Goal: Task Accomplishment & Management: Manage account settings

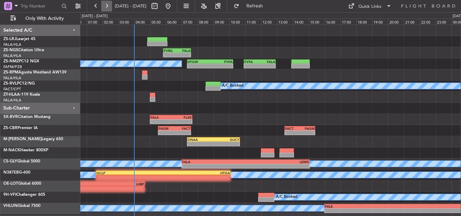
click at [104, 1] on button at bounding box center [106, 6] width 11 height 11
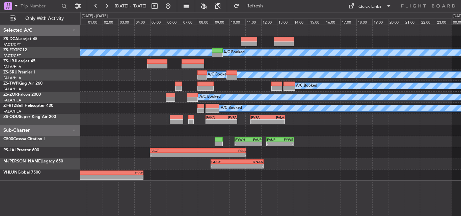
click at [174, 1] on div at bounding box center [161, 6] width 24 height 11
click at [174, 6] on button at bounding box center [168, 6] width 11 height 11
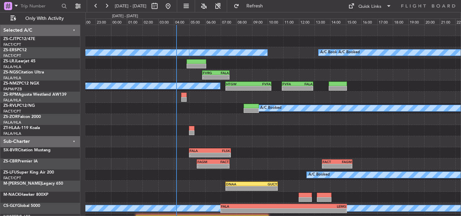
click at [147, 130] on div "A/C Booked A/C Booked A/C Booked A/C Booked - - FVRG 05:50 Z FALA 07:35 Z FVFA …" at bounding box center [272, 142] width 375 height 234
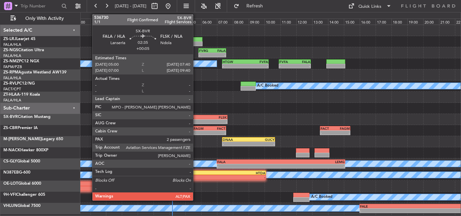
click at [196, 123] on div "-" at bounding box center [196, 122] width 21 height 4
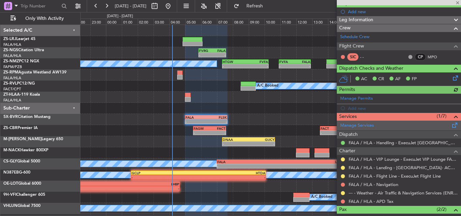
scroll to position [105, 0]
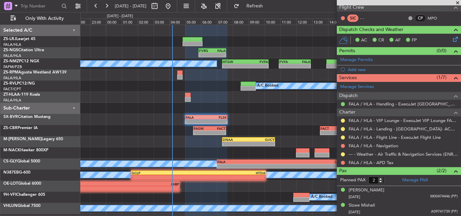
click at [460, 2] on span at bounding box center [457, 3] width 7 height 6
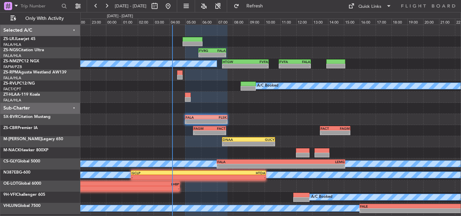
type input "0"
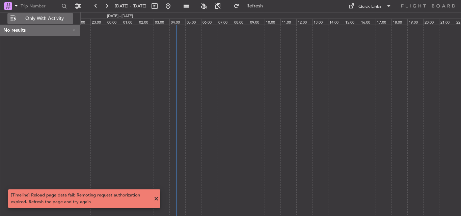
click at [61, 19] on span "Only With Activity" at bounding box center [45, 18] width 54 height 5
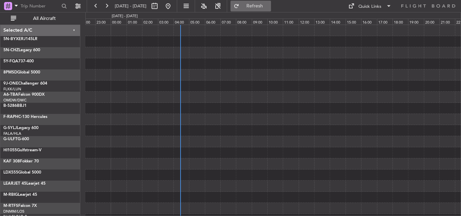
click at [269, 4] on span "Refresh" at bounding box center [255, 6] width 28 height 5
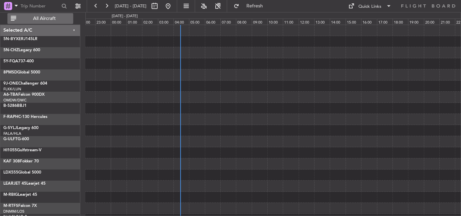
click at [64, 16] on button "All Aircraft" at bounding box center [40, 18] width 66 height 11
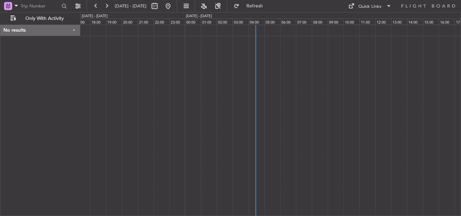
click at [278, 71] on div at bounding box center [270, 121] width 381 height 192
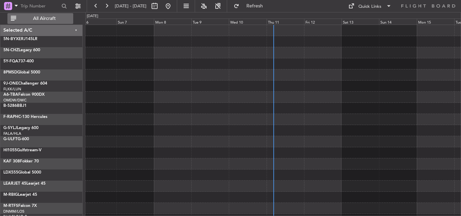
click at [41, 19] on span "All Aircraft" at bounding box center [45, 18] width 54 height 5
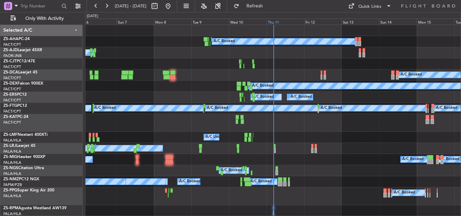
click at [279, 23] on div "Thu 11" at bounding box center [285, 22] width 37 height 6
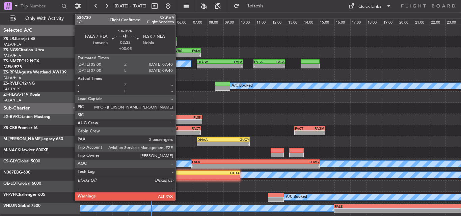
click at [179, 123] on div "-" at bounding box center [170, 122] width 21 height 4
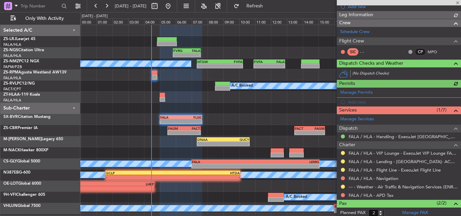
scroll to position [104, 0]
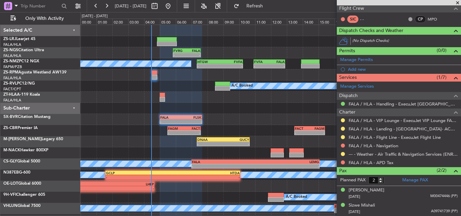
click at [456, 4] on span at bounding box center [457, 3] width 7 height 6
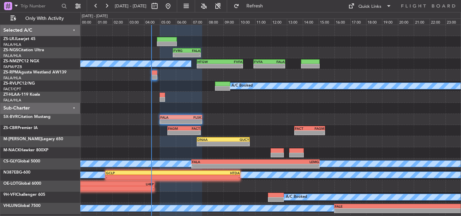
type input "0"
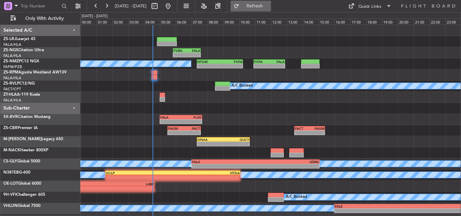
click at [269, 6] on span "Refresh" at bounding box center [255, 6] width 28 height 5
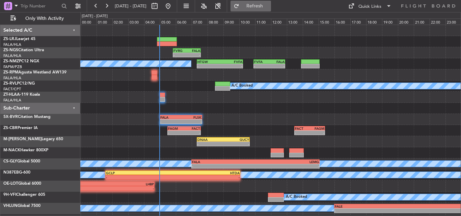
click at [271, 3] on button "Refresh" at bounding box center [251, 6] width 41 height 11
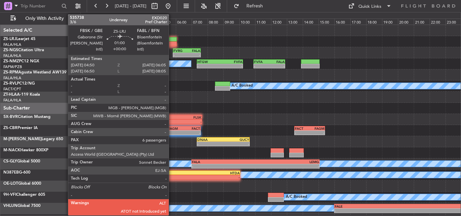
click at [172, 38] on div at bounding box center [167, 39] width 20 height 5
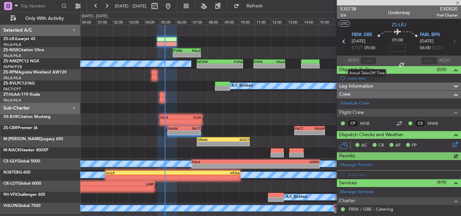
click at [367, 60] on div at bounding box center [369, 61] width 16 height 8
click at [367, 60] on input "text" at bounding box center [369, 61] width 16 height 8
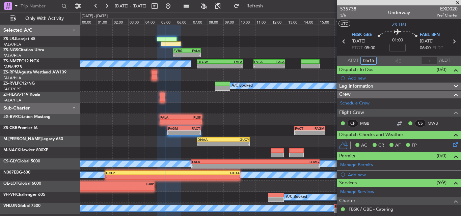
type input "05:15"
click at [458, 2] on span at bounding box center [457, 3] width 7 height 6
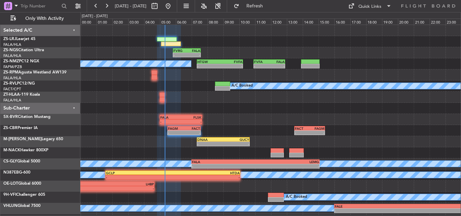
type input "0"
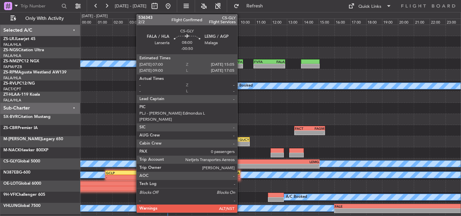
click at [240, 163] on div "FALA" at bounding box center [223, 162] width 63 height 4
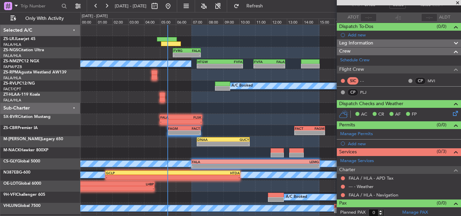
scroll to position [45, 0]
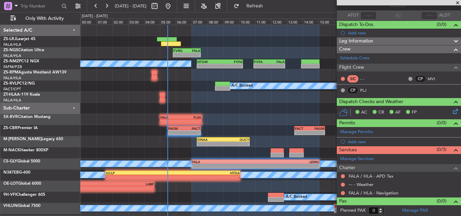
click at [458, 2] on span at bounding box center [457, 3] width 7 height 6
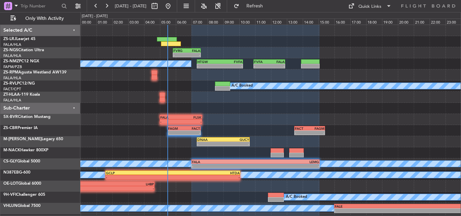
scroll to position [0, 0]
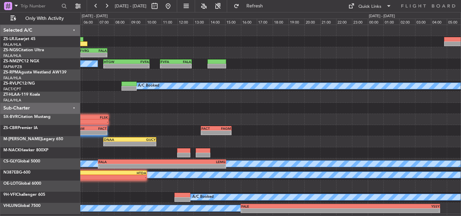
click at [290, 127] on div "- - FVRG 05:50 Z FALA 07:35 Z A/C Booked - - HTGW 07:20 Z FVFA 10:15 Z - - FVFA…" at bounding box center [270, 119] width 380 height 189
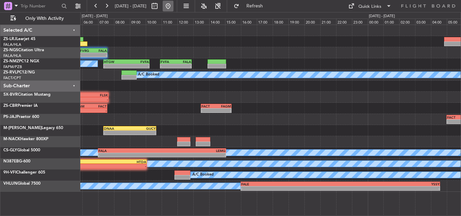
click at [174, 8] on button at bounding box center [168, 6] width 11 height 11
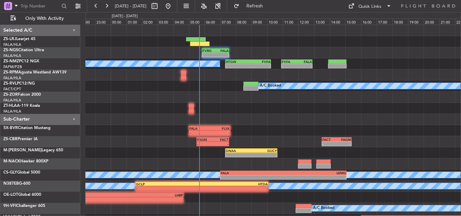
click at [121, 119] on div "- - FVRG 05:50 Z FALA 07:35 Z A/C Booked - - HTGW 07:20 Z FVFA 10:15 Z - - FVFA…" at bounding box center [272, 125] width 375 height 201
